Goal: Navigation & Orientation: Find specific page/section

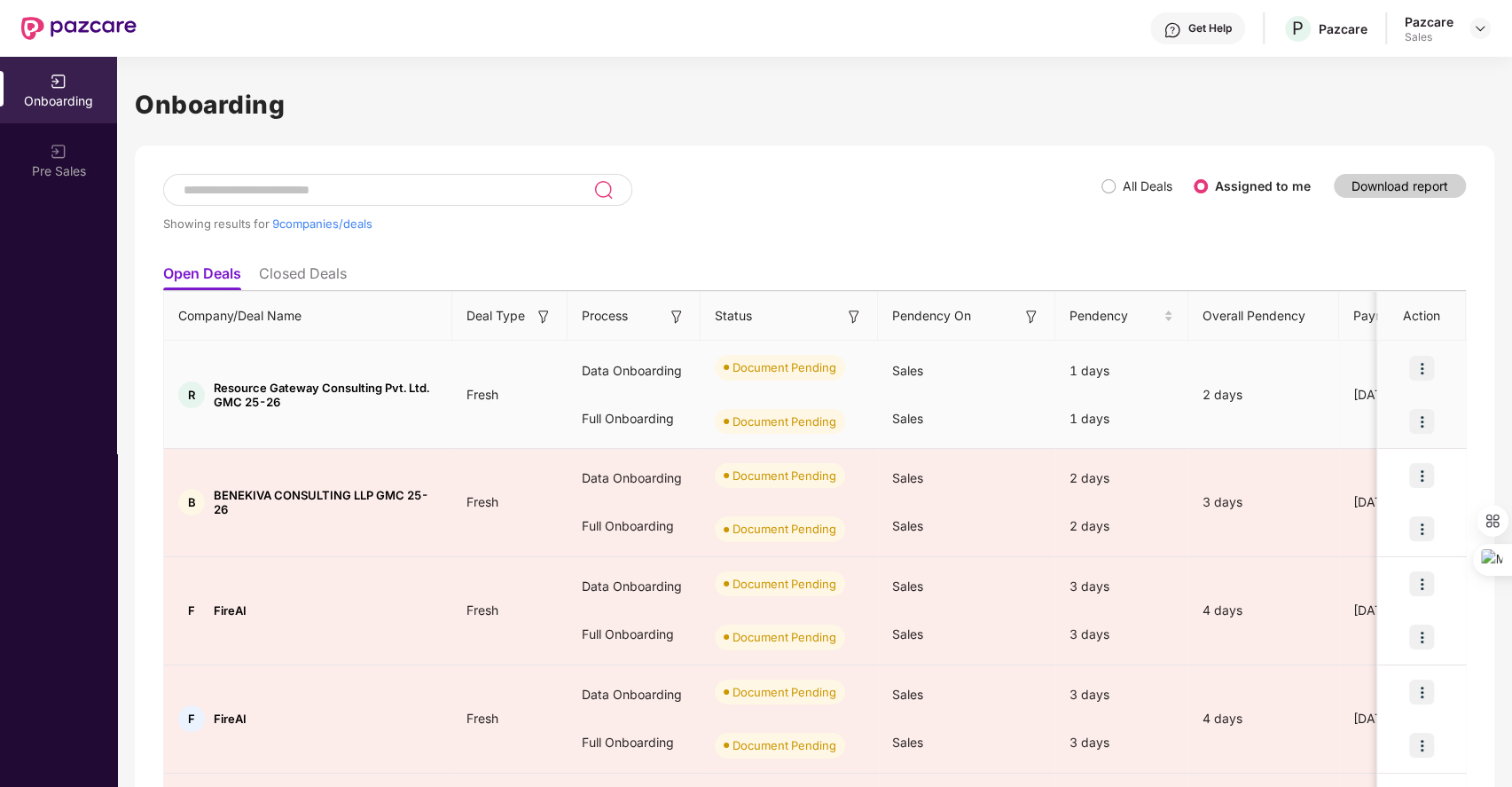
scroll to position [72, 0]
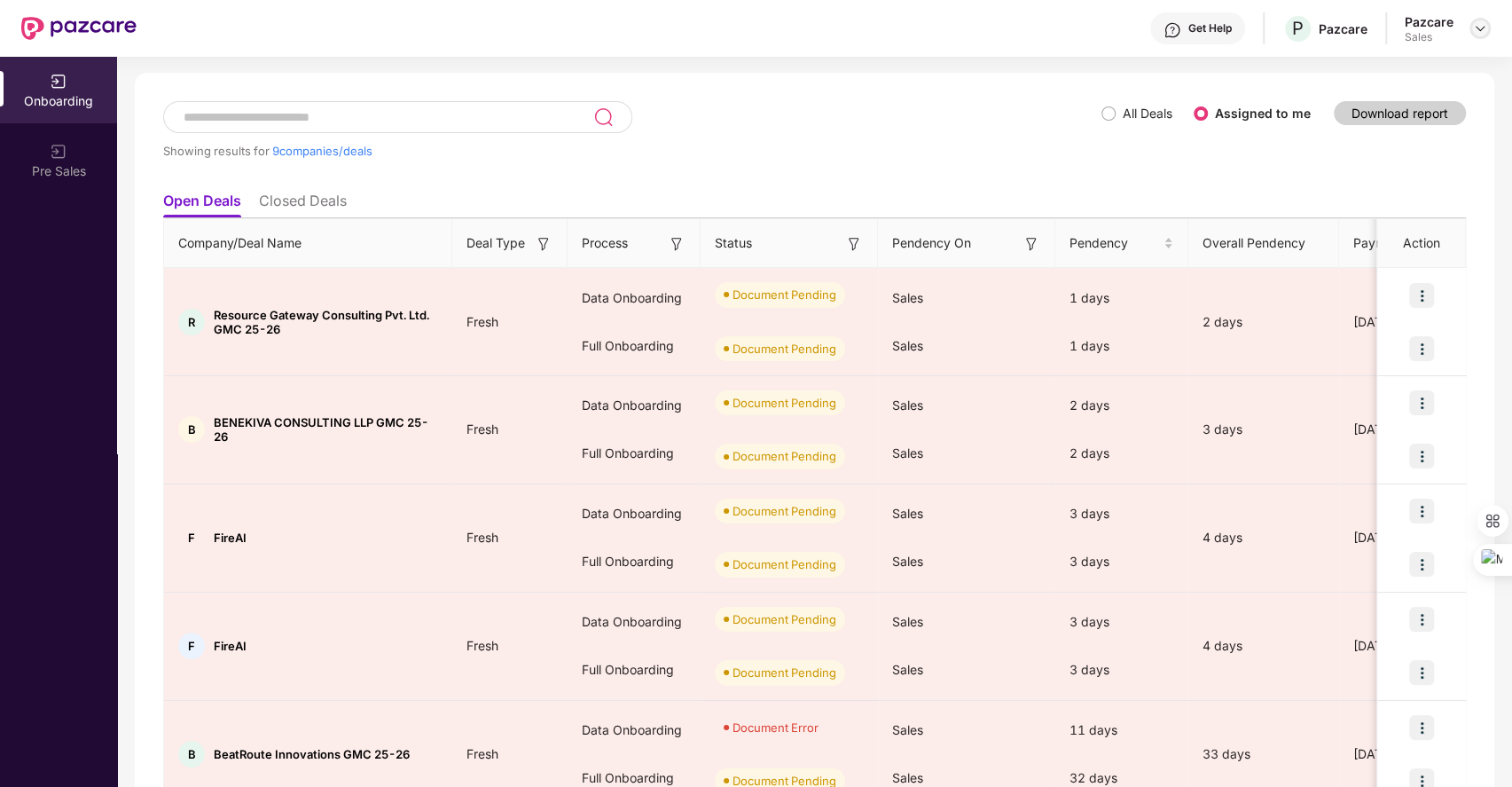
click at [1477, 23] on img at bounding box center [1480, 28] width 14 height 14
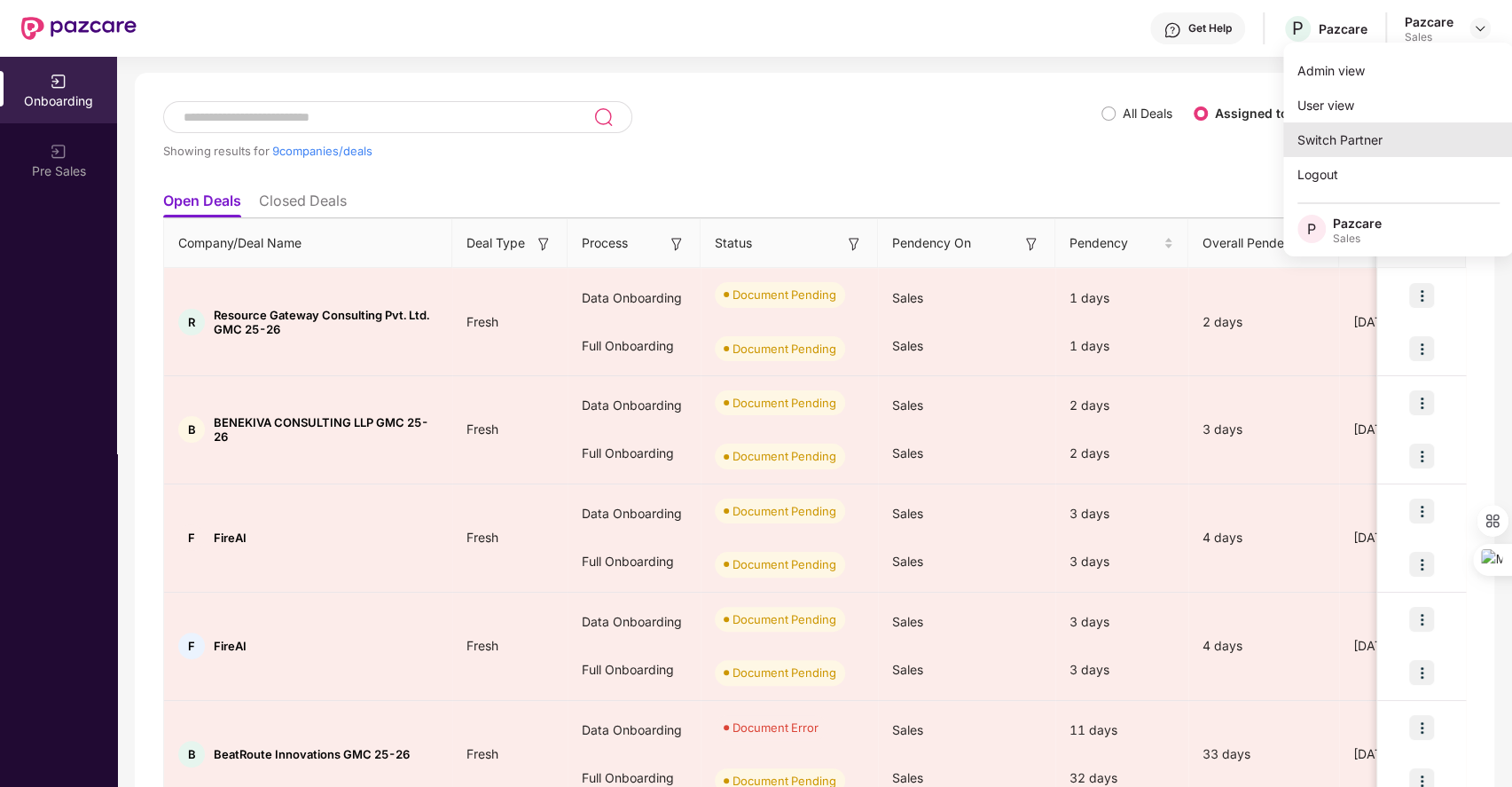
click at [1311, 140] on div "Switch Partner" at bounding box center [1399, 140] width 231 height 35
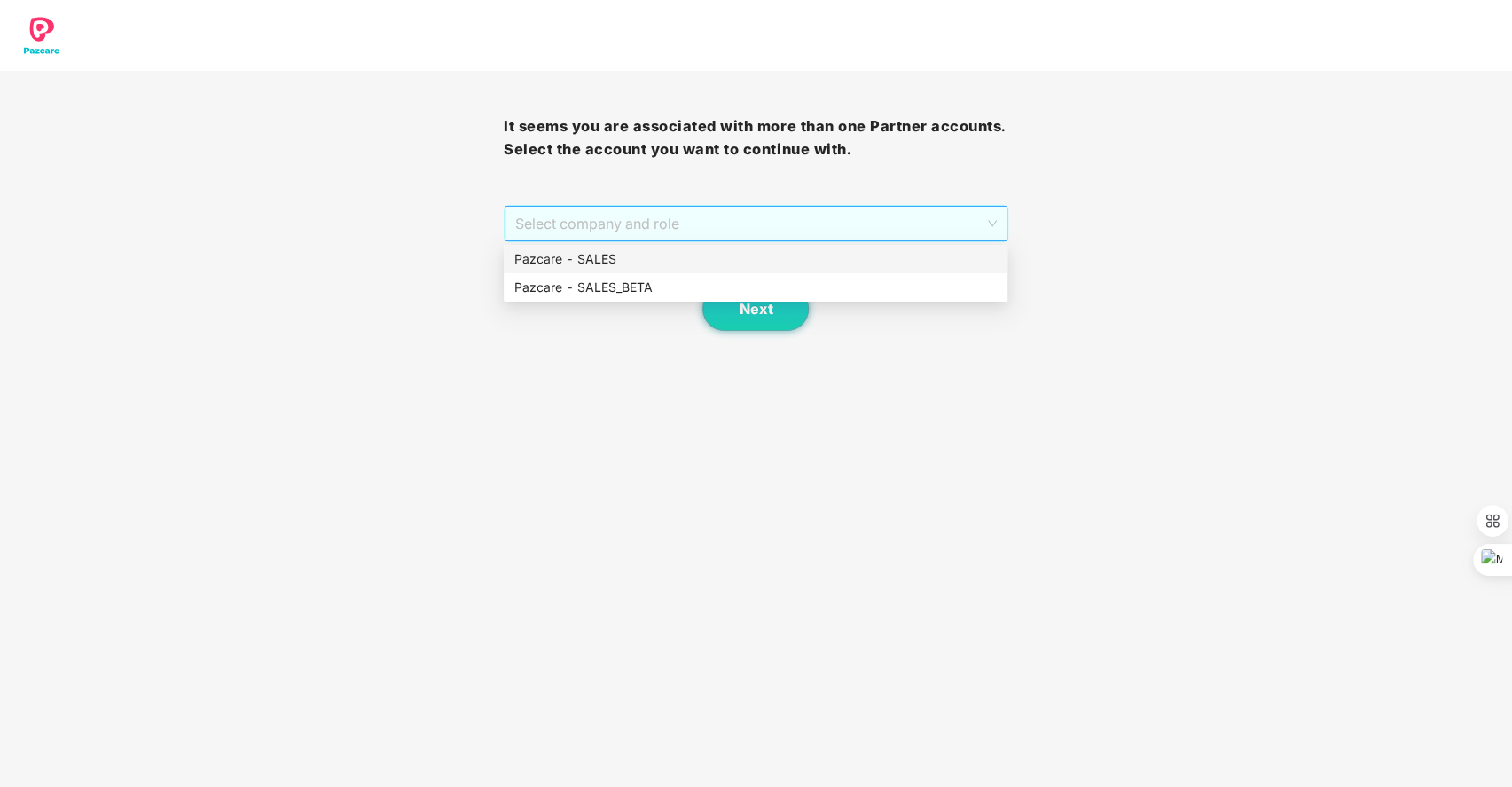
click at [768, 220] on span "Select company and role" at bounding box center [756, 223] width 480 height 34
click at [665, 259] on div "Pazcare - SALES" at bounding box center [756, 259] width 482 height 19
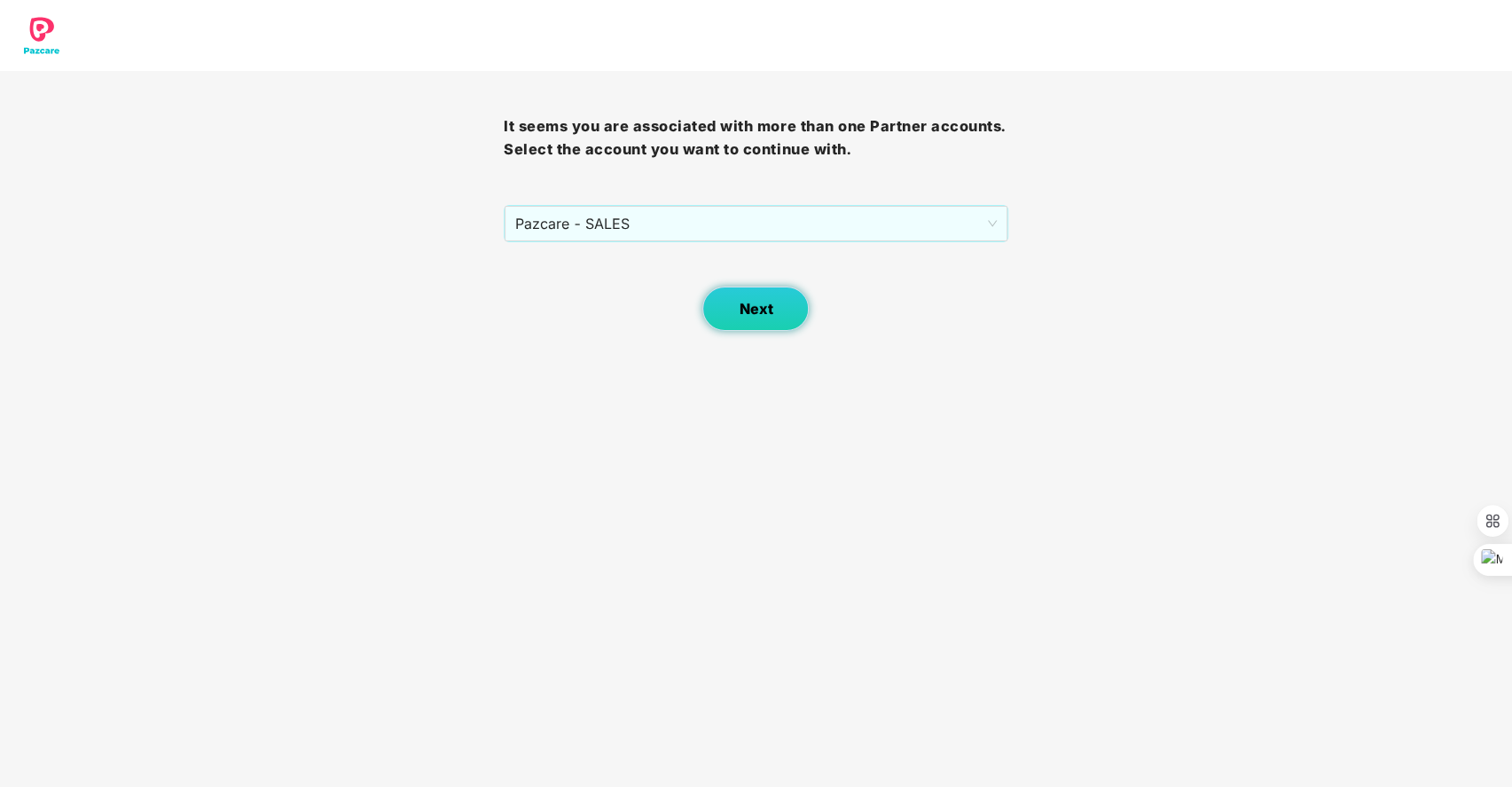
click at [762, 296] on button "Next" at bounding box center [756, 308] width 106 height 44
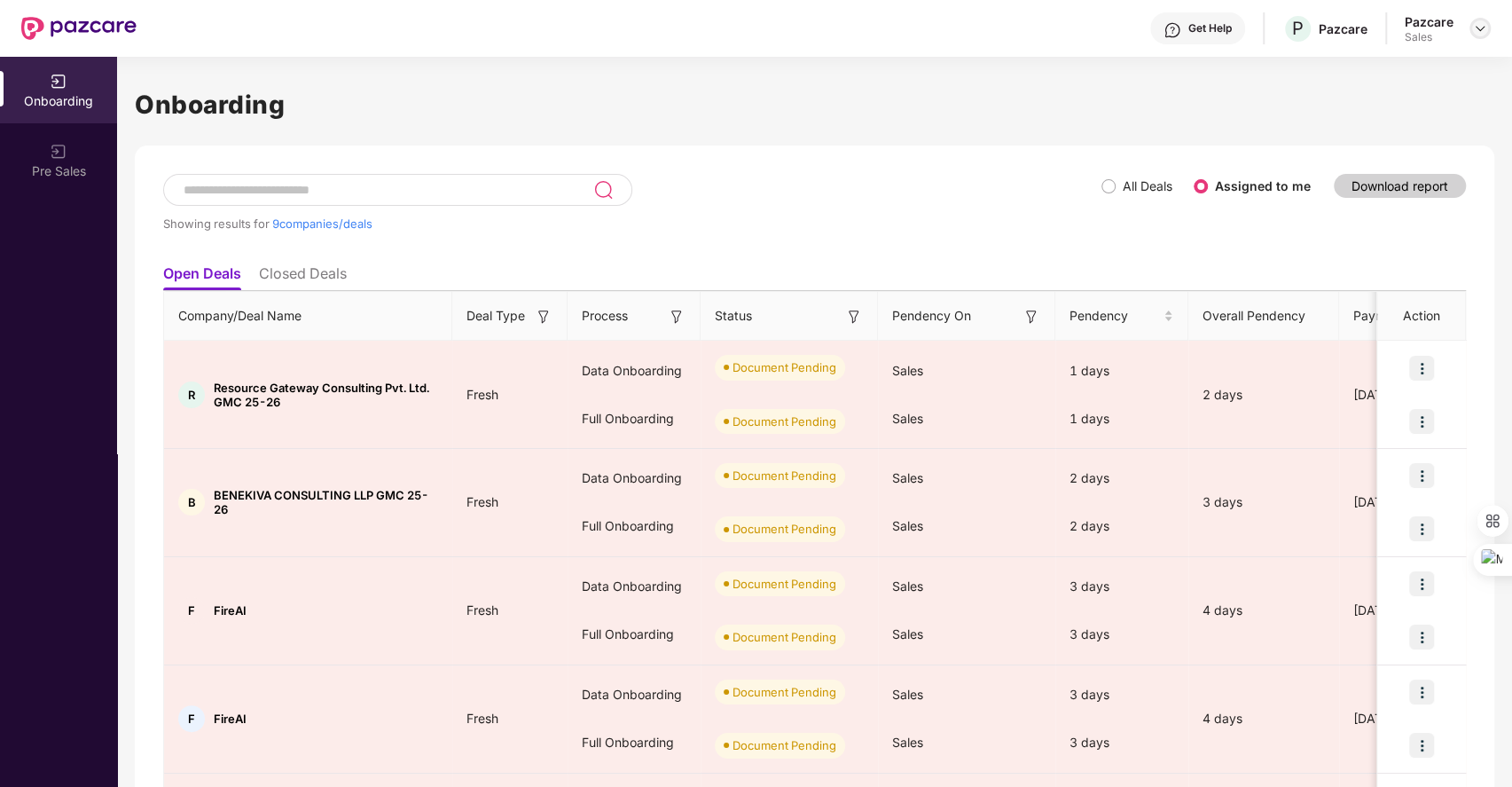
click at [1484, 19] on div at bounding box center [1480, 28] width 21 height 21
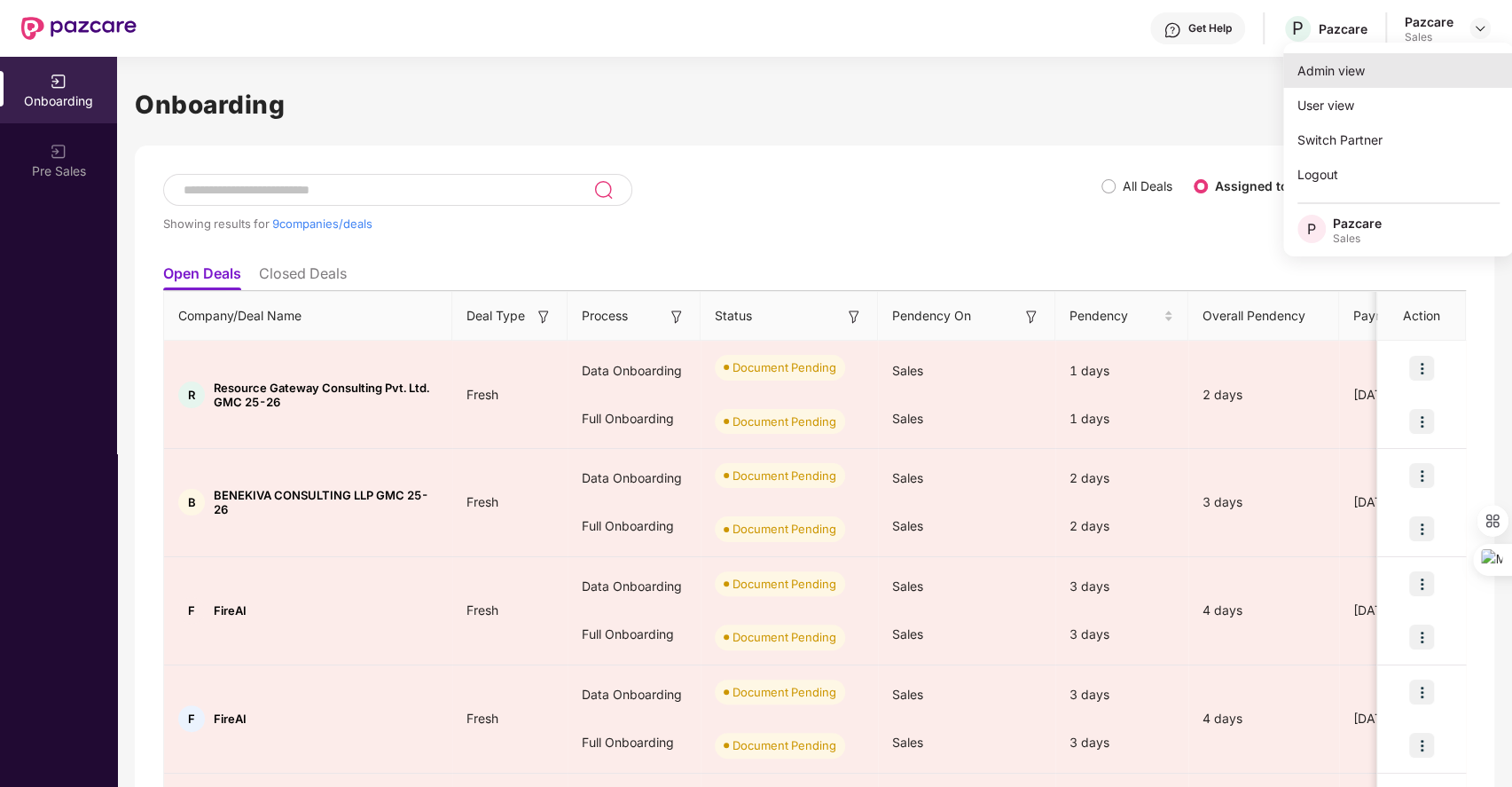
click at [1336, 72] on div "Admin view" at bounding box center [1399, 71] width 231 height 35
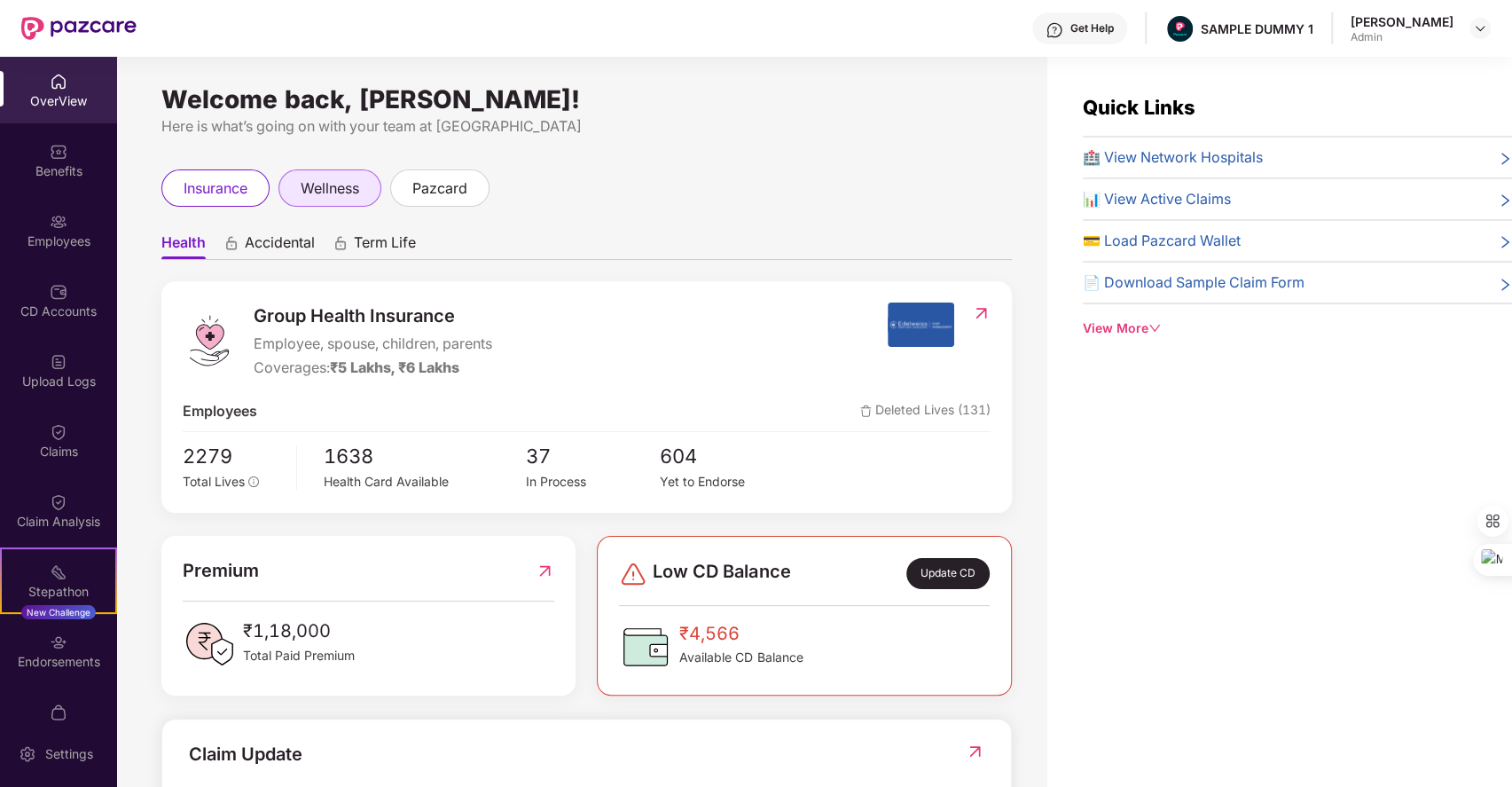
click at [334, 187] on span "wellness" at bounding box center [330, 188] width 59 height 22
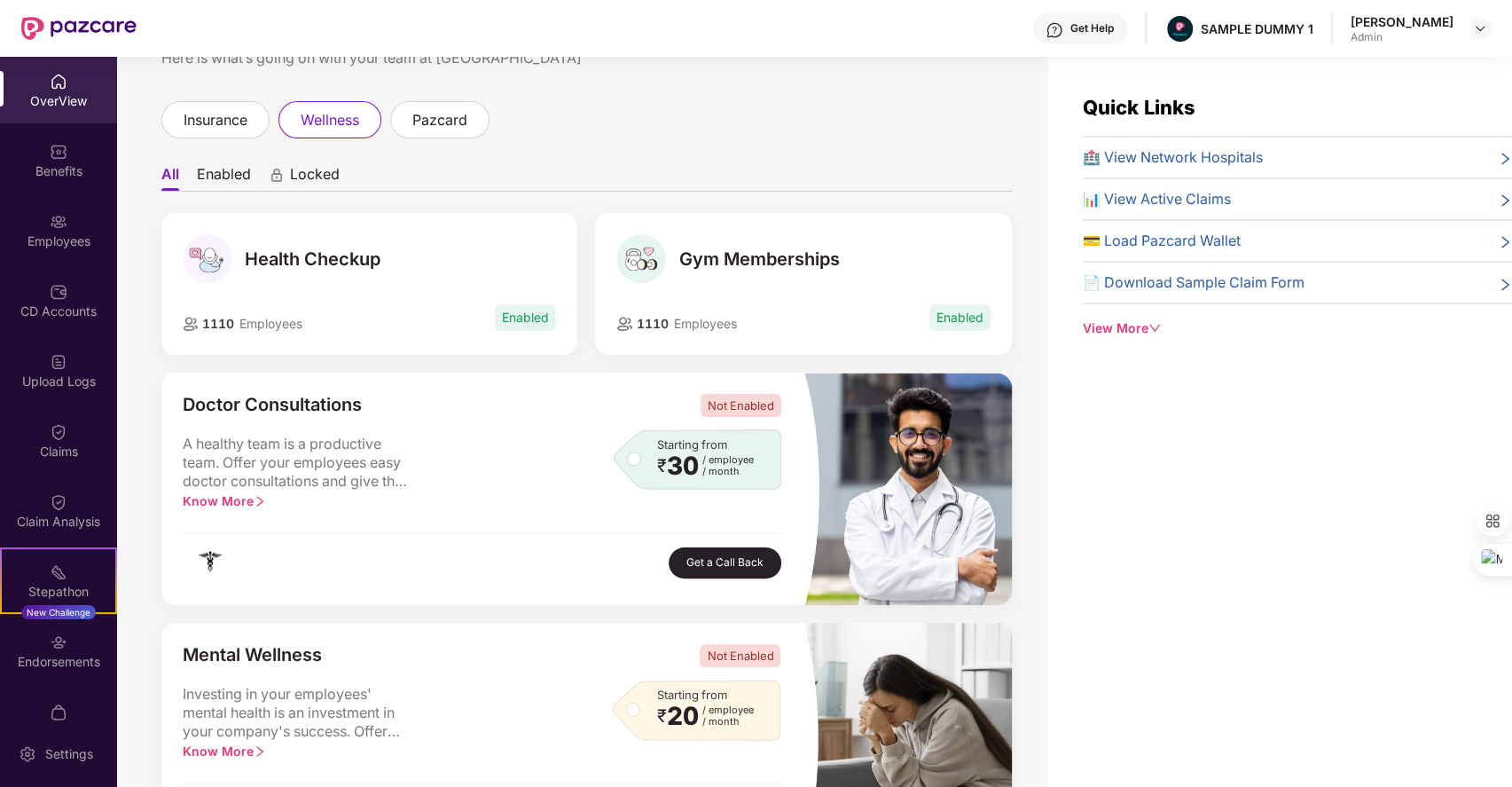
scroll to position [68, 0]
